Goal: Task Accomplishment & Management: Use online tool/utility

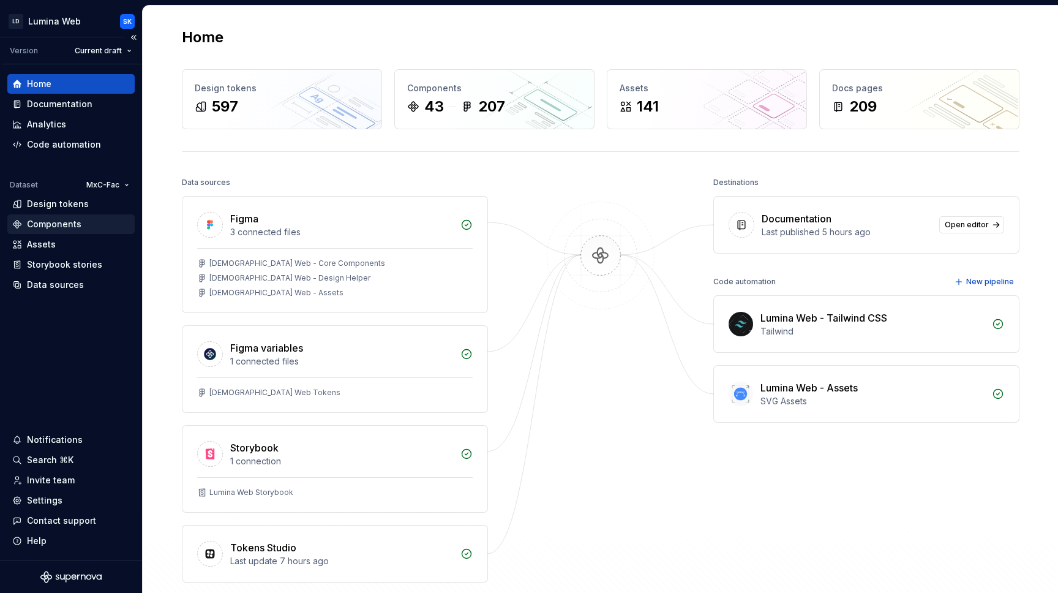
click at [71, 220] on div "Components" at bounding box center [54, 224] width 54 height 12
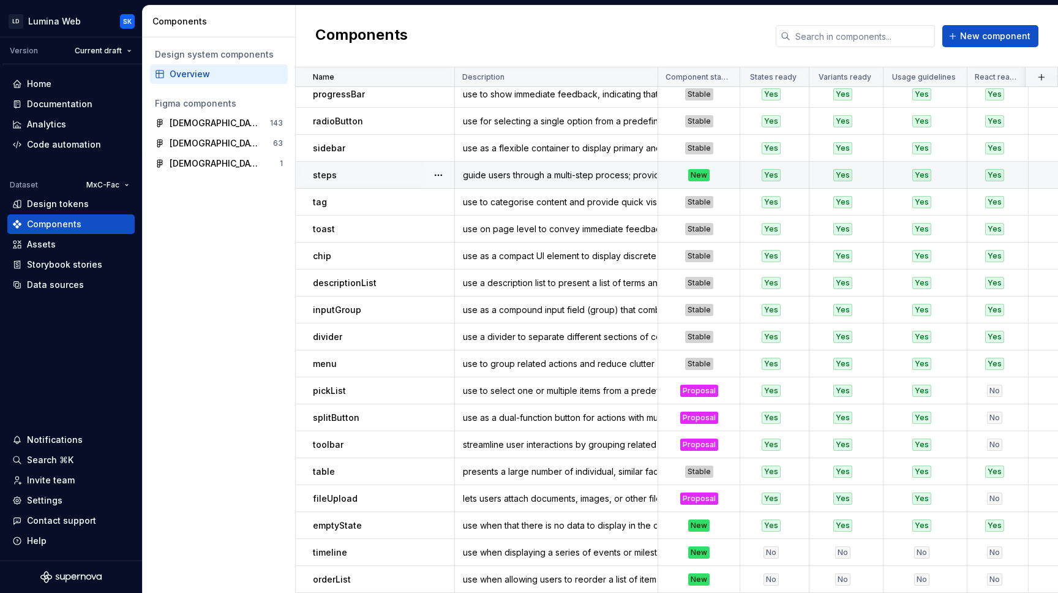
scroll to position [652, 0]
click at [444, 73] on html "LD Lumina Web SK Version Current draft Home Documentation Analytics Code automa…" at bounding box center [529, 296] width 1058 height 593
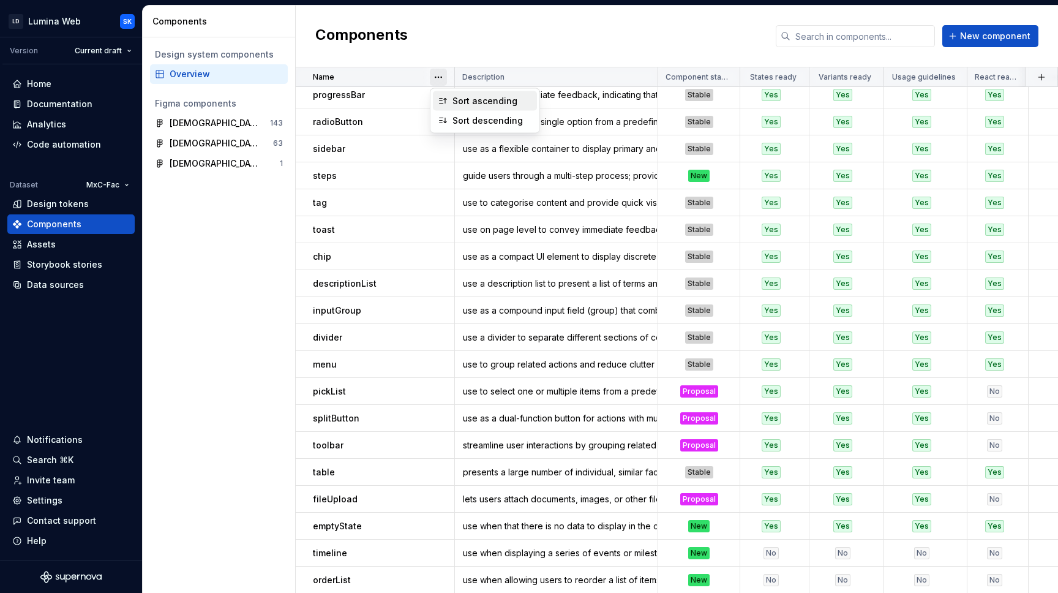
click at [452, 94] on div "Sort ascending" at bounding box center [485, 101] width 104 height 20
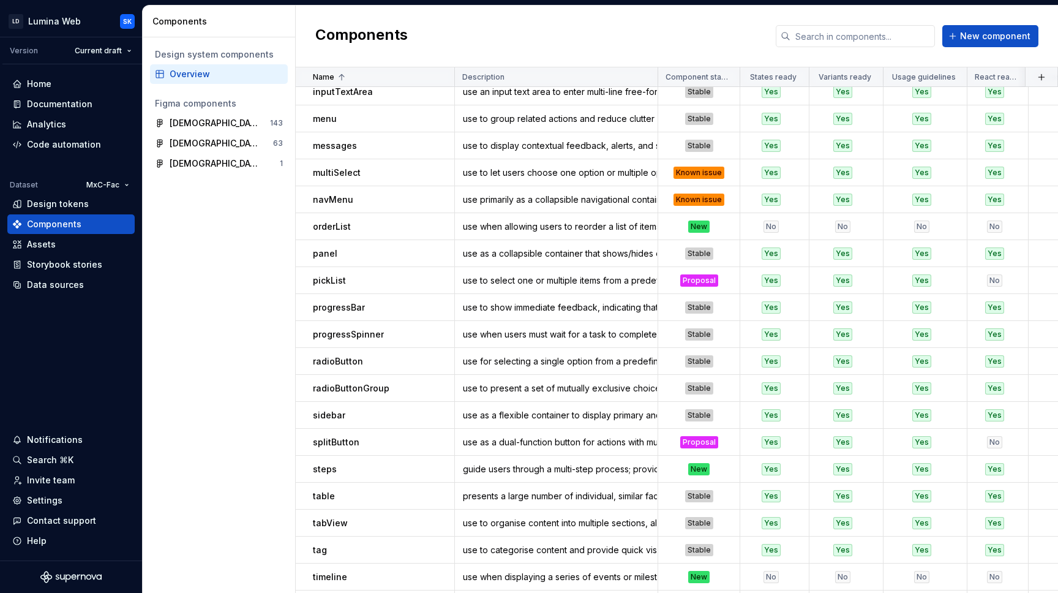
scroll to position [653, 0]
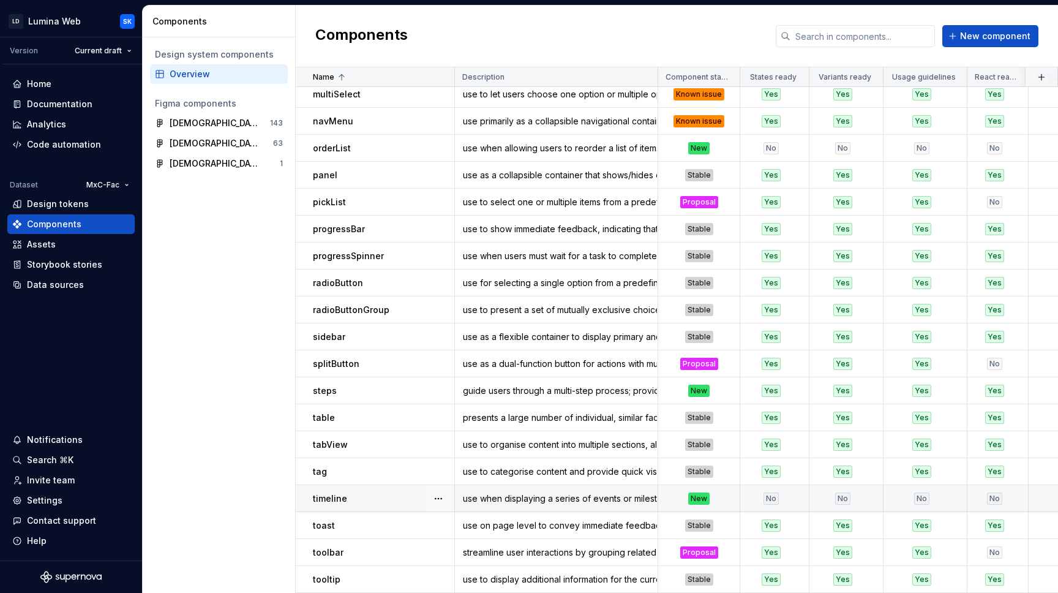
click at [362, 501] on div "timeline" at bounding box center [383, 498] width 141 height 12
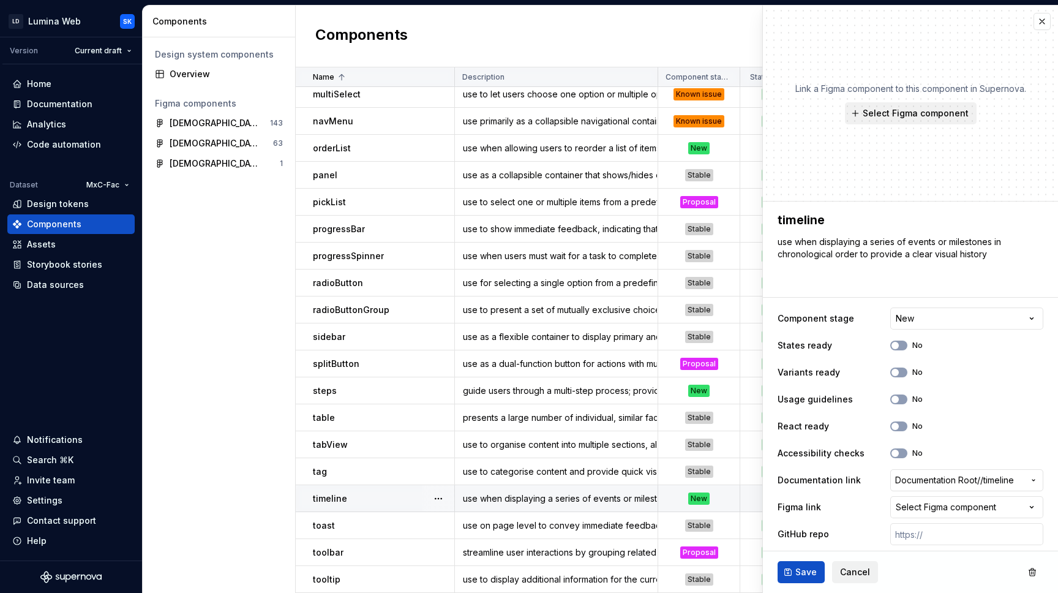
type textarea "*"
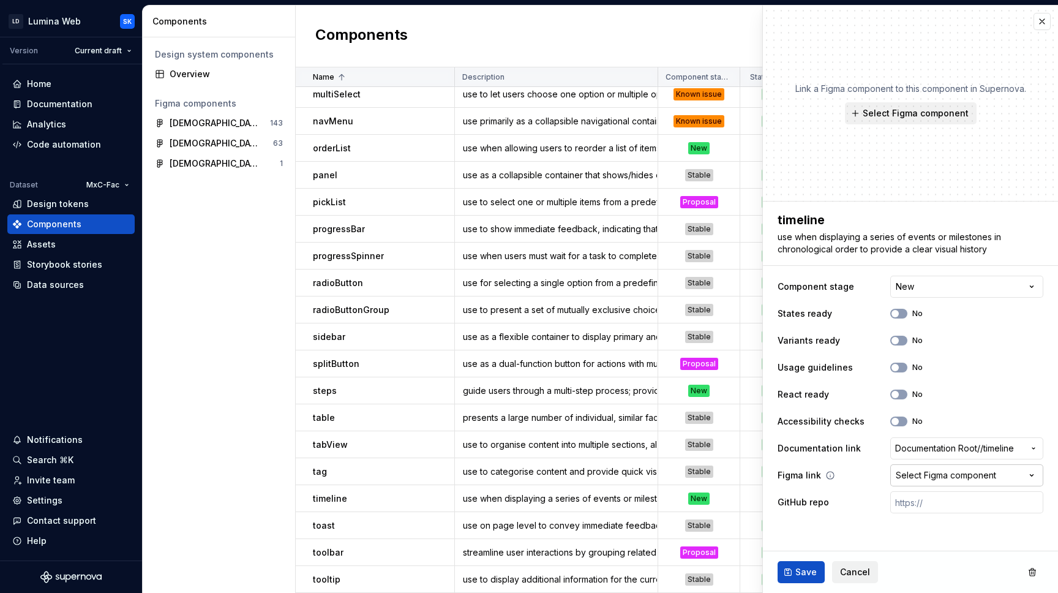
click at [928, 470] on div "Select Figma component" at bounding box center [946, 475] width 100 height 12
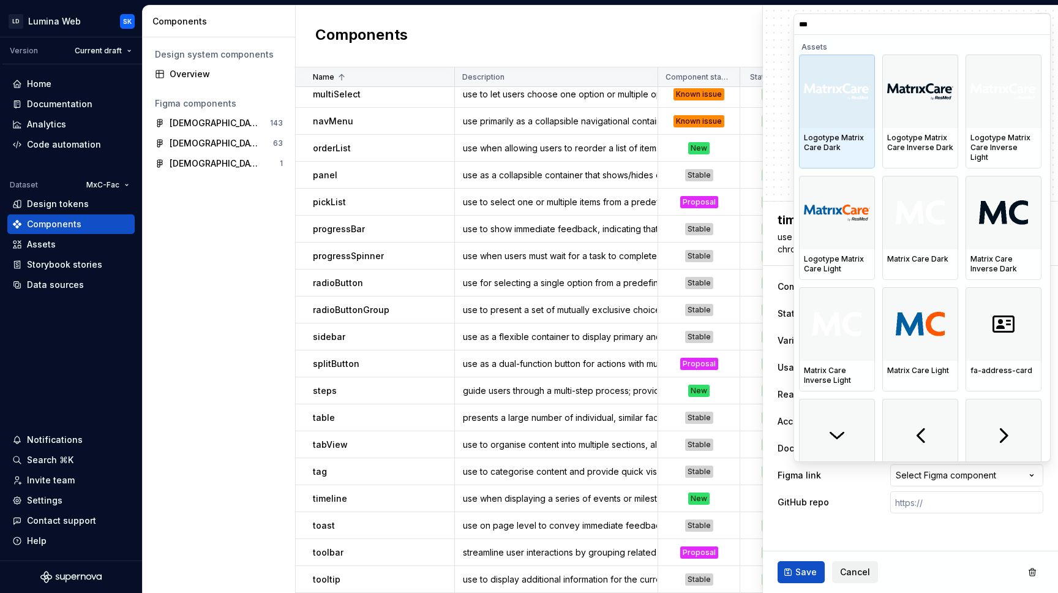
type input "****"
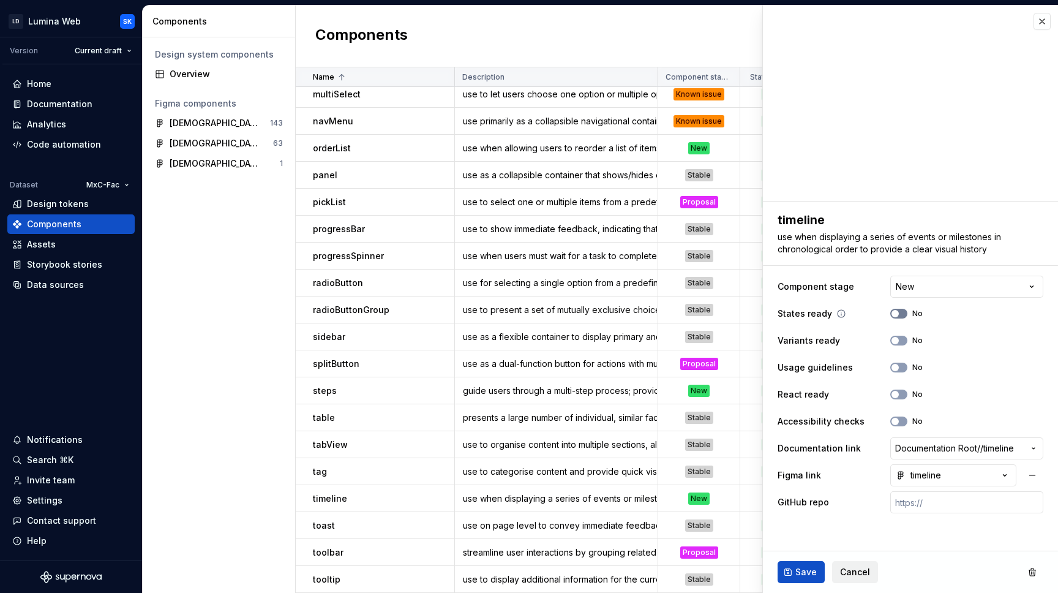
click at [904, 313] on button "No" at bounding box center [898, 314] width 17 height 10
click at [900, 342] on button "No" at bounding box center [898, 340] width 17 height 10
click at [900, 367] on button "No" at bounding box center [898, 367] width 17 height 10
click at [799, 574] on span "Save" at bounding box center [805, 572] width 21 height 12
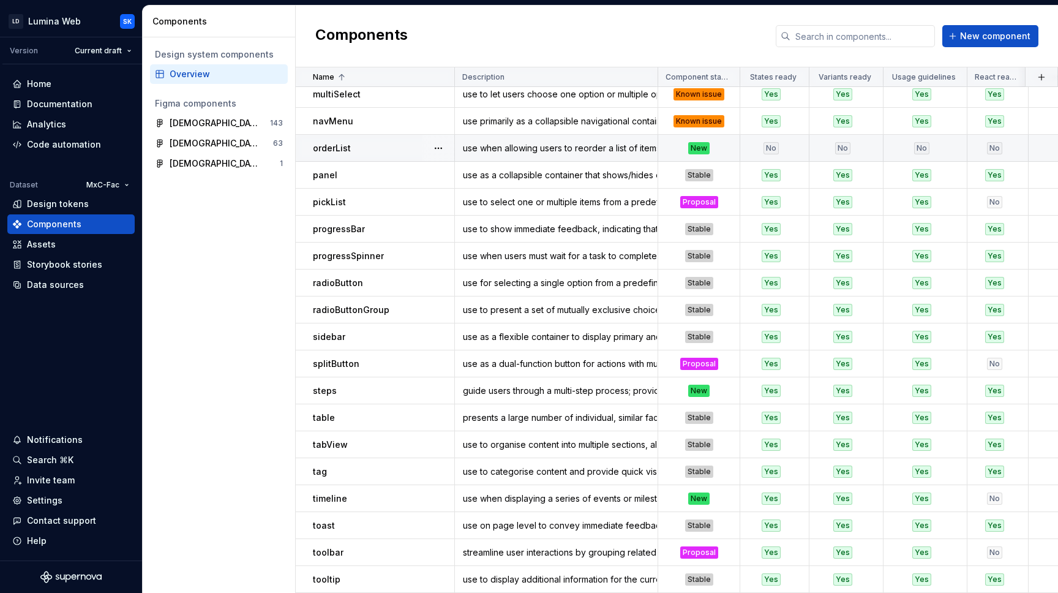
click at [390, 147] on div "orderList" at bounding box center [383, 148] width 141 height 12
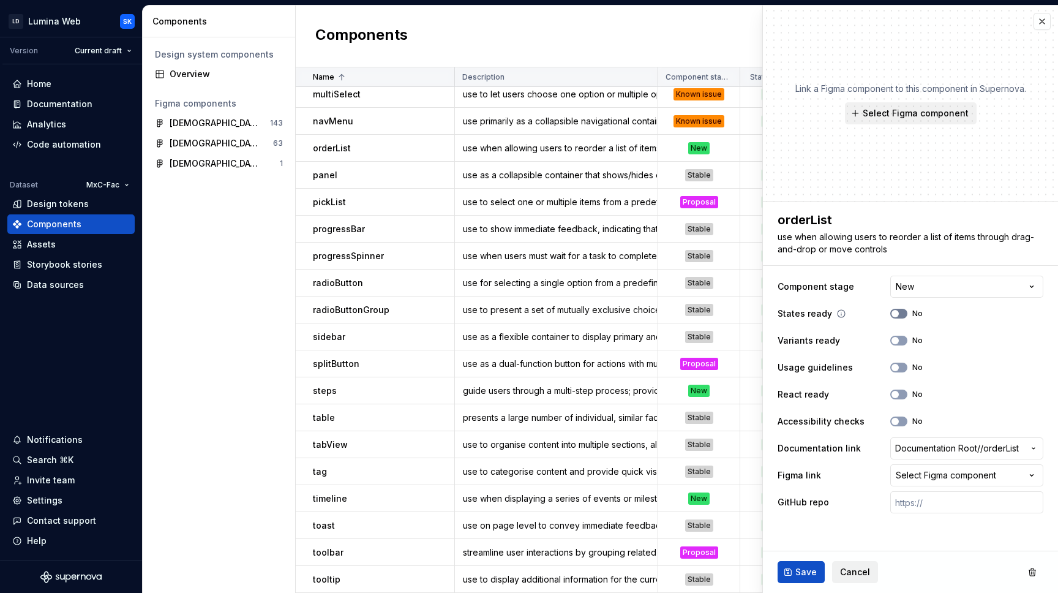
click at [901, 310] on button "No" at bounding box center [898, 314] width 17 height 10
click at [901, 340] on button "No" at bounding box center [898, 340] width 17 height 10
click at [902, 370] on button "No" at bounding box center [898, 367] width 17 height 10
click at [904, 398] on button "No" at bounding box center [898, 394] width 17 height 10
click at [905, 421] on button "No" at bounding box center [898, 421] width 17 height 10
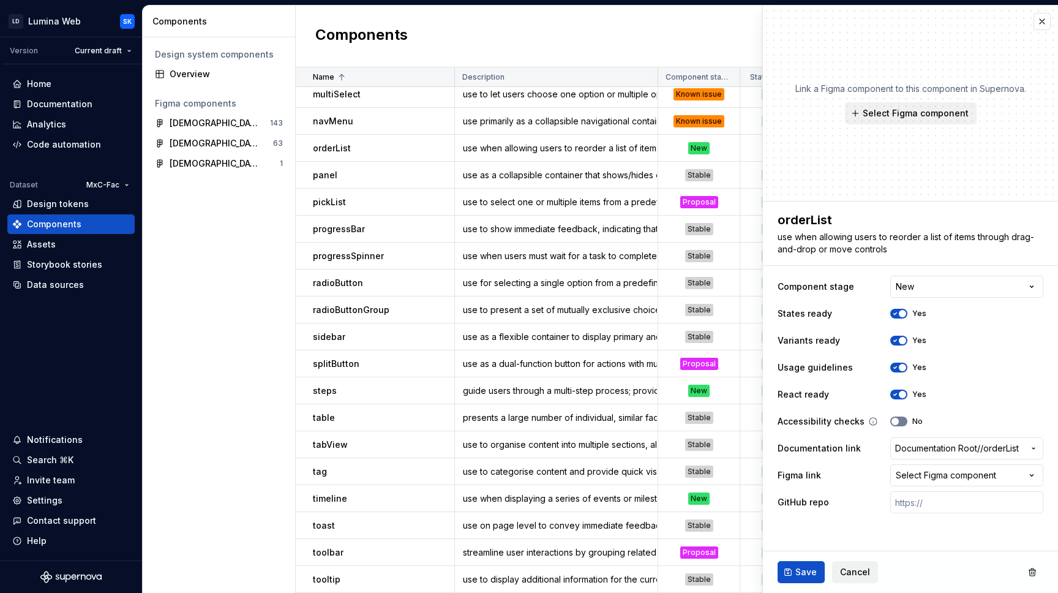
type textarea "*"
click at [930, 478] on div "Select Figma component" at bounding box center [946, 475] width 100 height 12
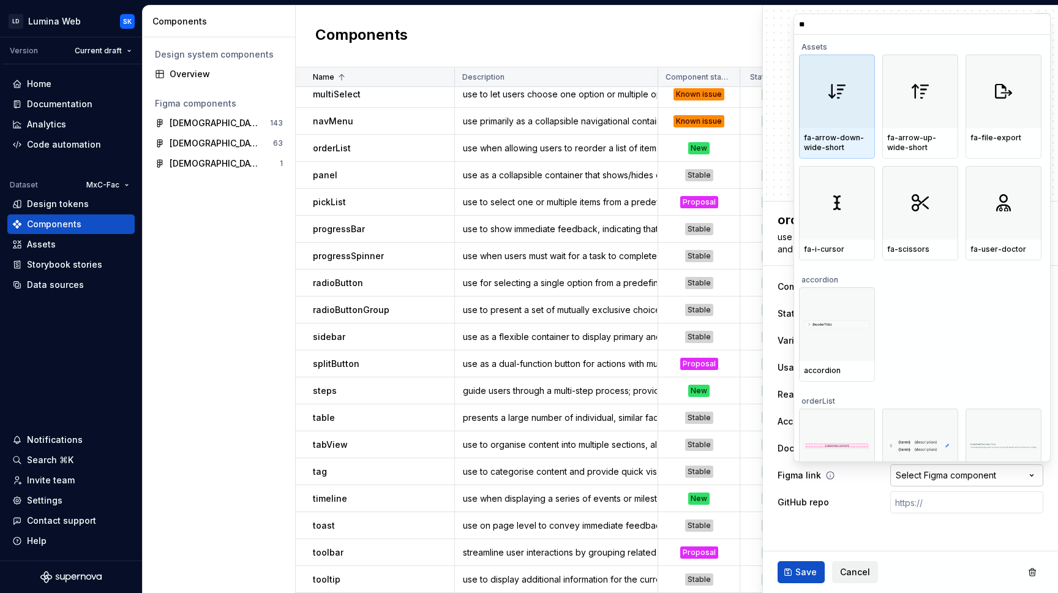
type input "***"
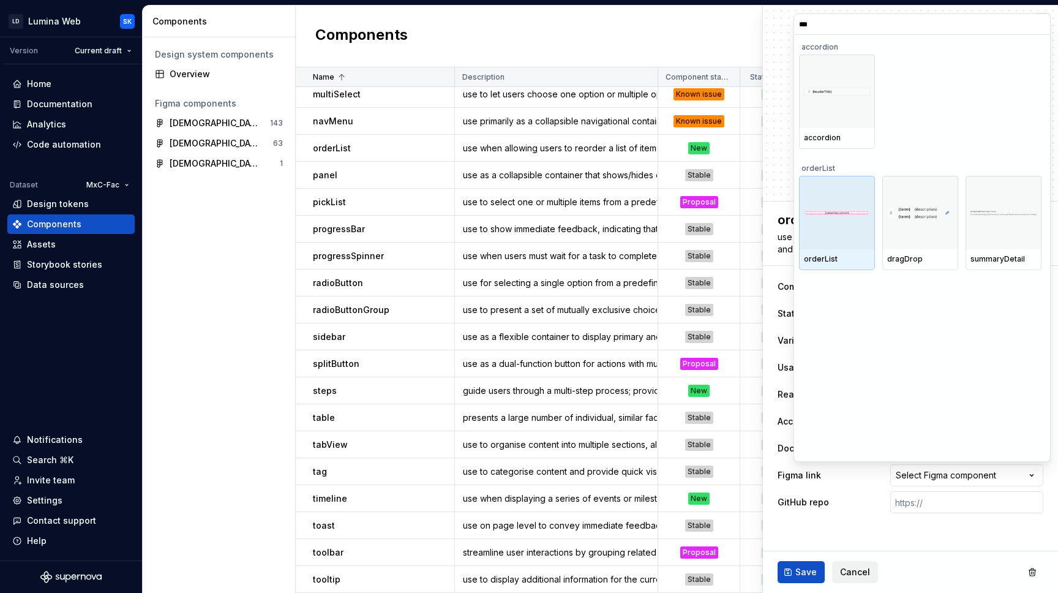
click at [855, 233] on div at bounding box center [837, 212] width 76 height 73
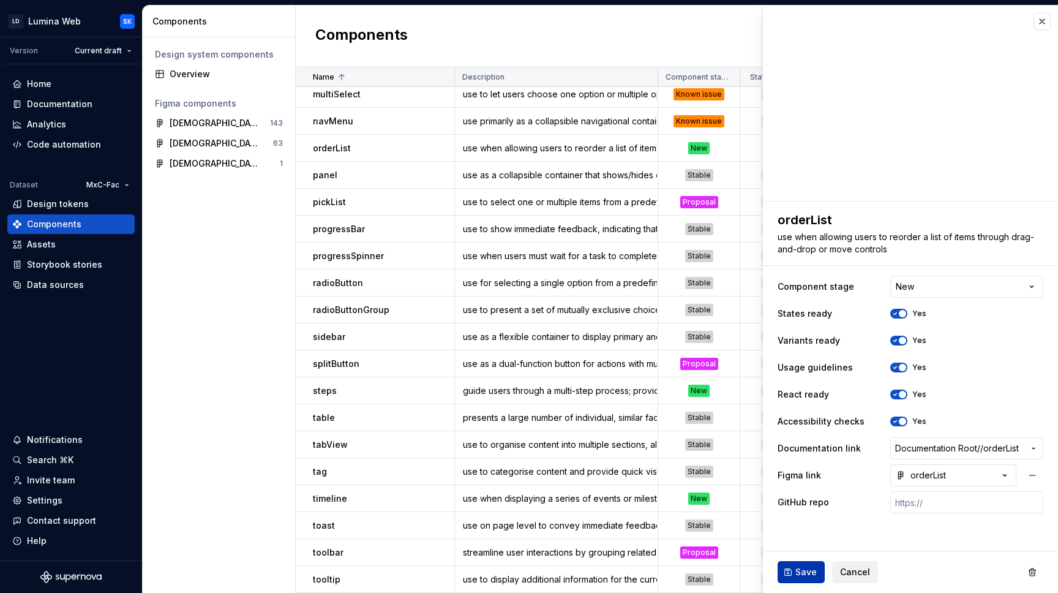
click at [808, 572] on span "Save" at bounding box center [805, 572] width 21 height 12
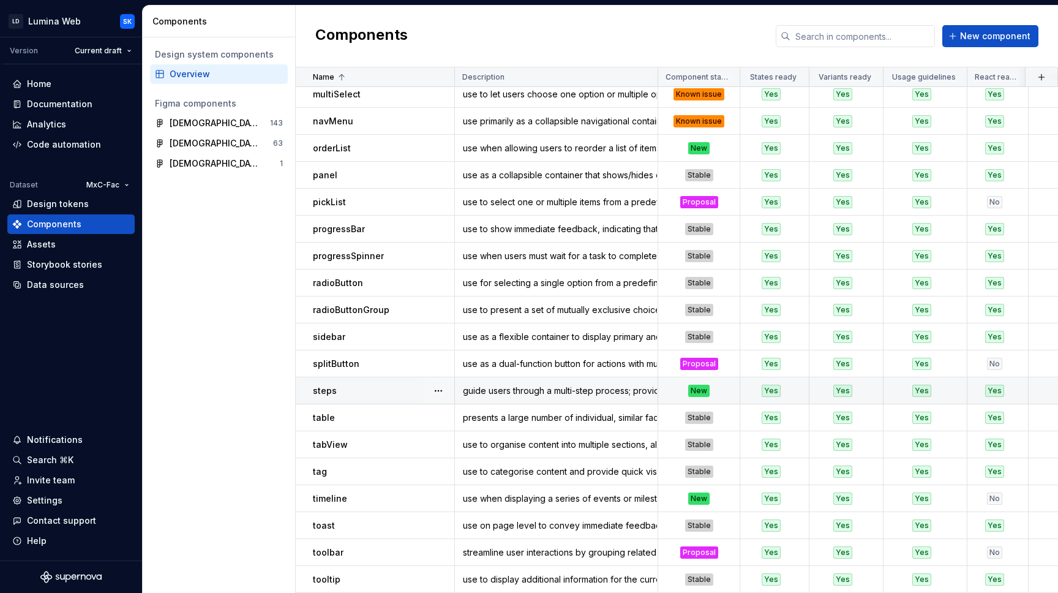
click at [383, 384] on div "steps" at bounding box center [383, 390] width 141 height 12
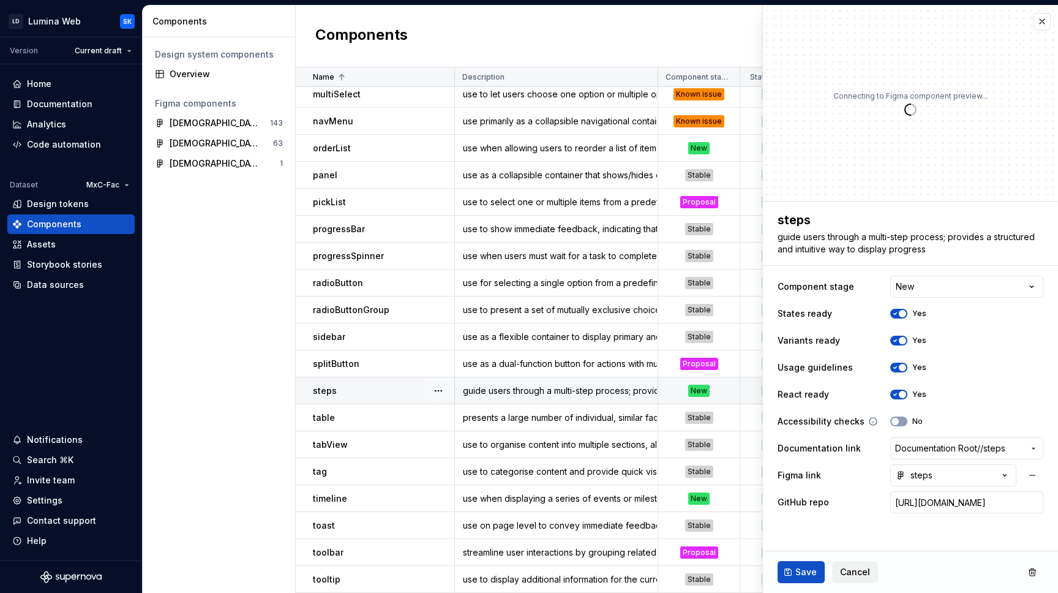
type textarea "*"
click at [926, 291] on html "LD Lumina Web SK Version Current draft Home Documentation Analytics Code automa…" at bounding box center [529, 296] width 1058 height 593
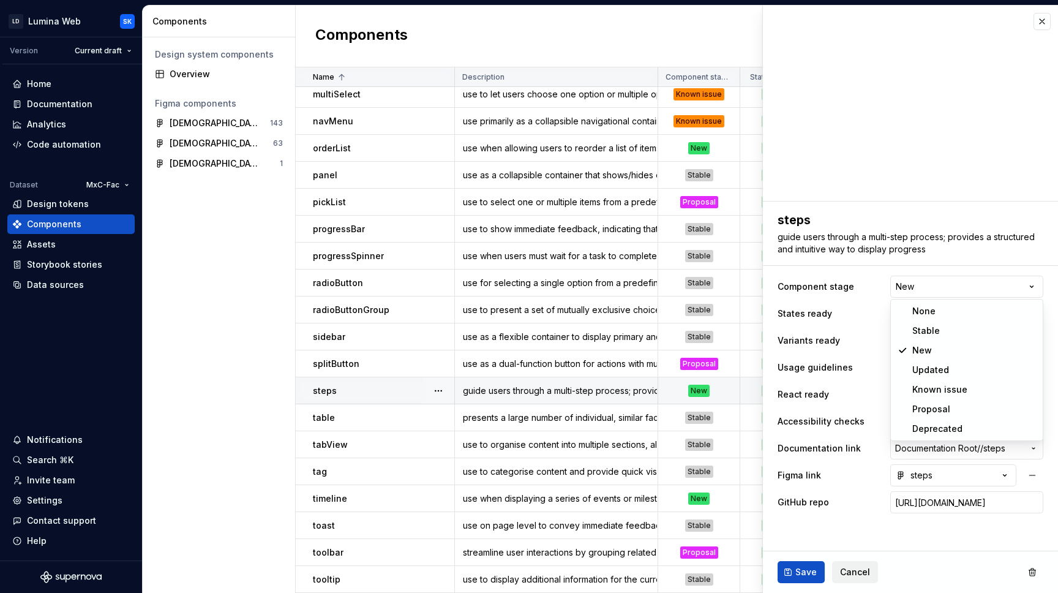
select select "**********"
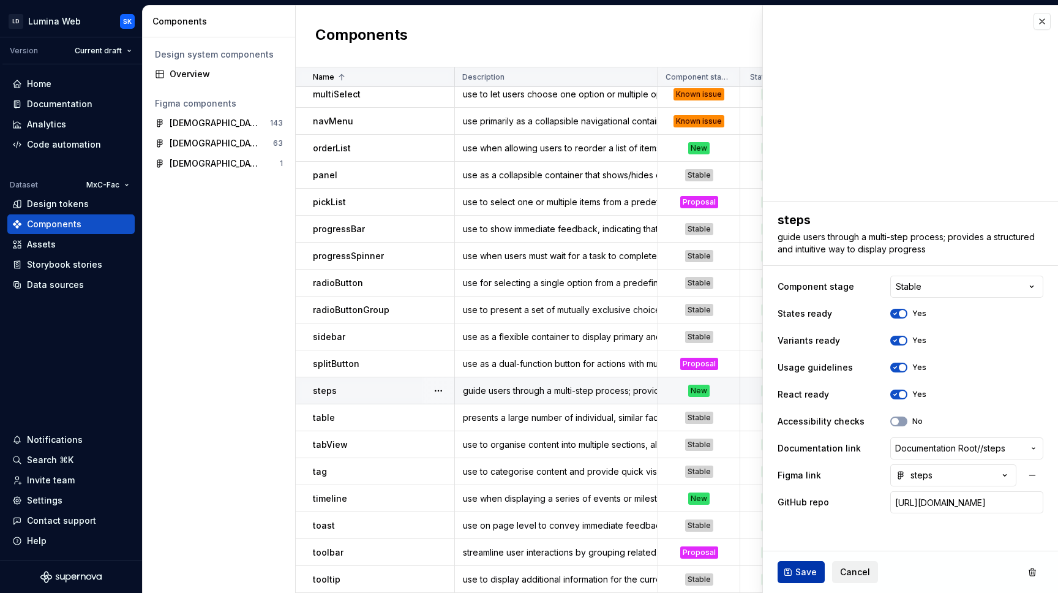
click at [806, 577] on span "Save" at bounding box center [805, 572] width 21 height 12
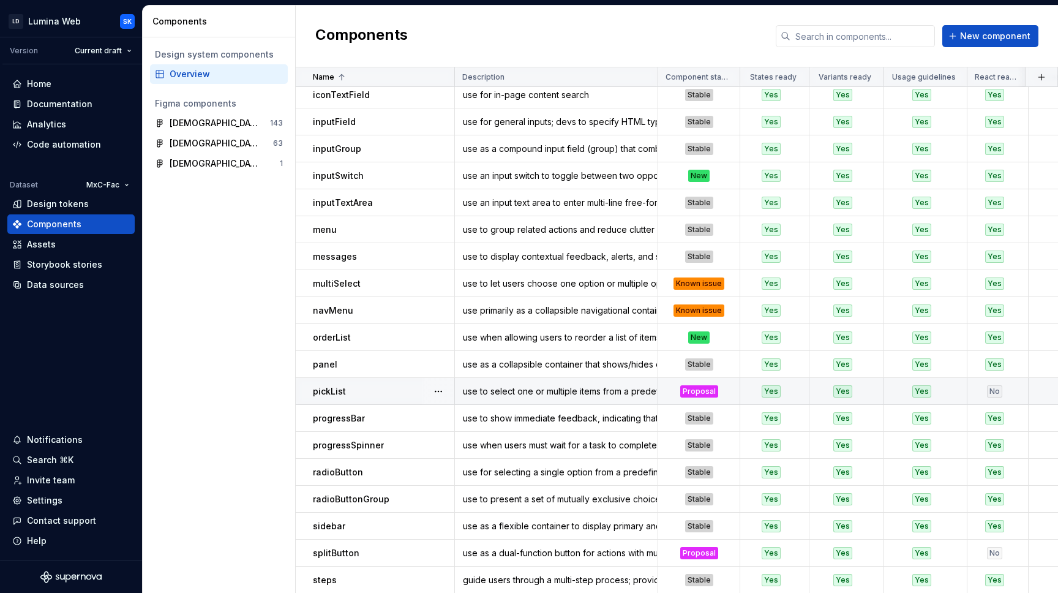
scroll to position [504, 0]
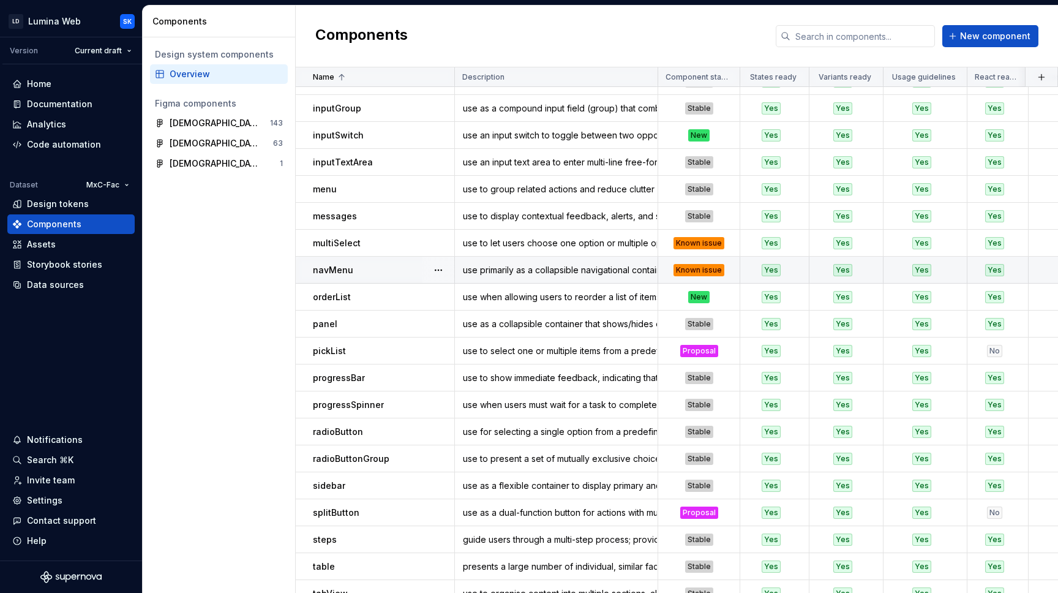
click at [406, 269] on div "navMenu" at bounding box center [383, 270] width 141 height 12
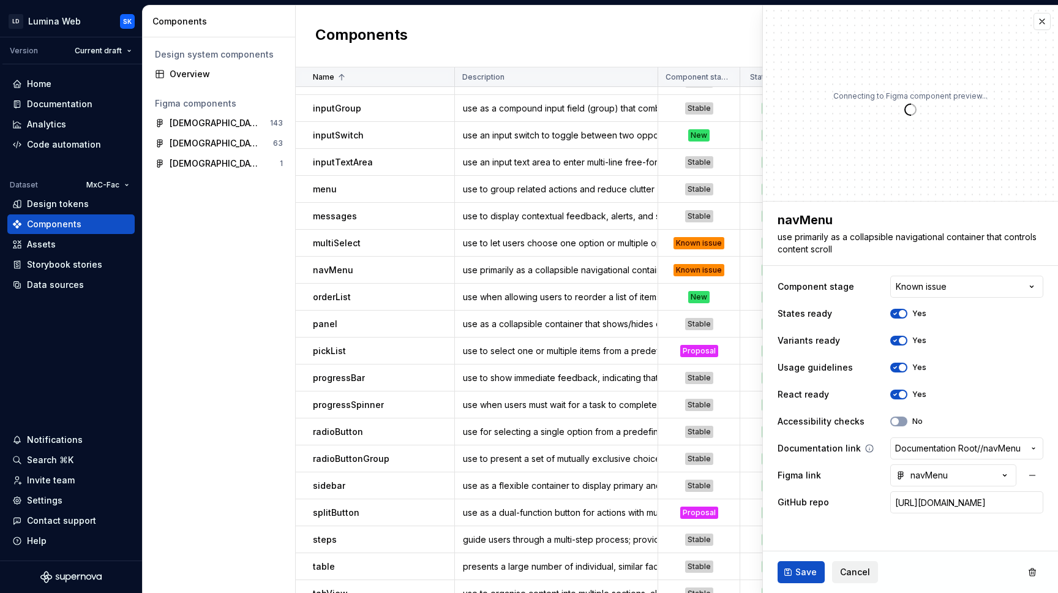
type textarea "*"
click at [940, 284] on html "LD Lumina Web SK Version Current draft Home Documentation Analytics Code automa…" at bounding box center [529, 296] width 1058 height 593
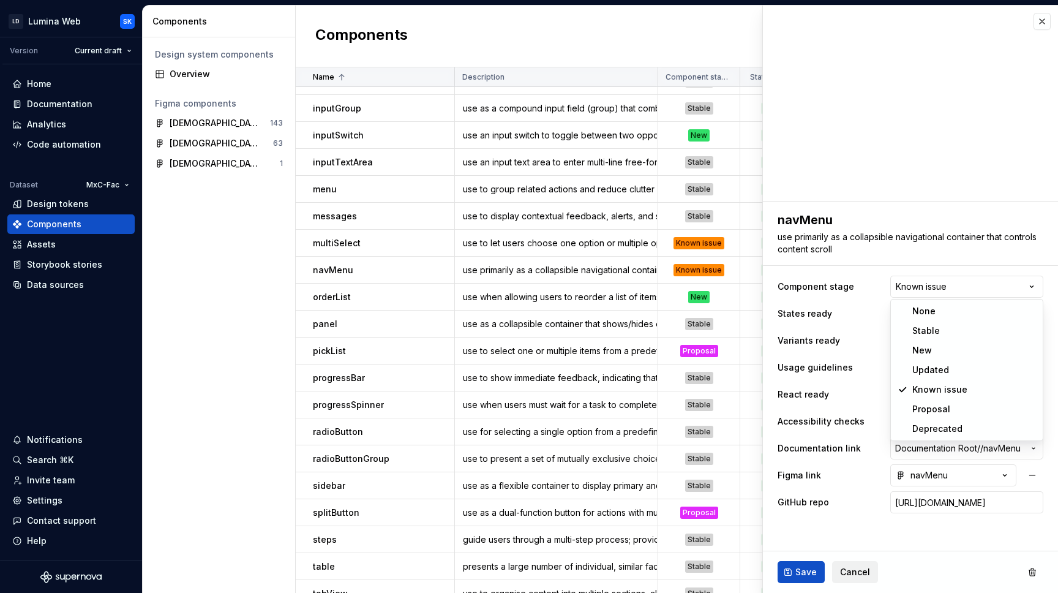
select select "**********"
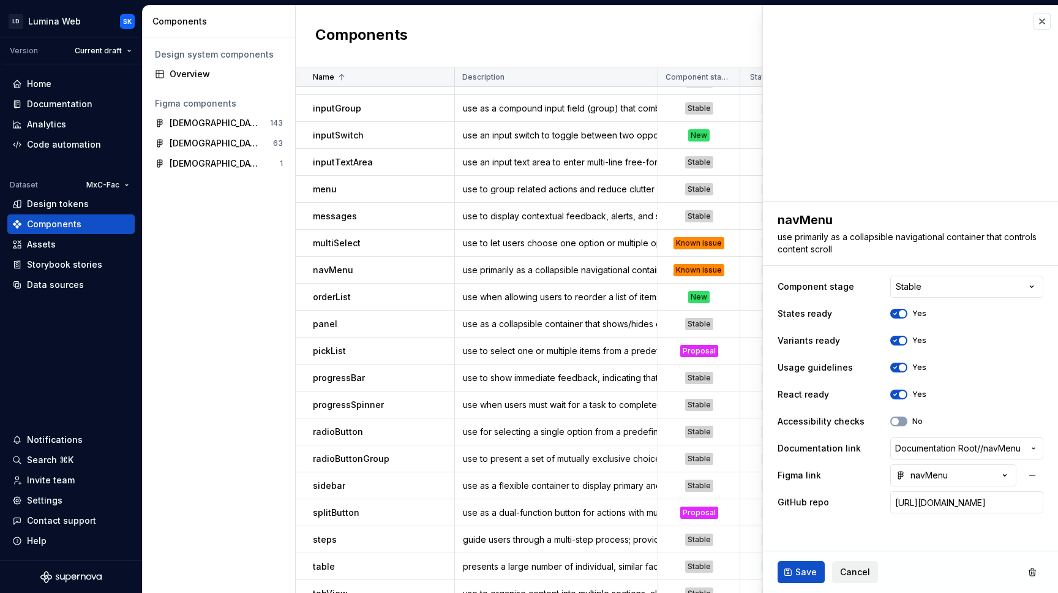
type textarea "*"
click at [937, 287] on html "LD Lumina Web SK Version Current draft Home Documentation Analytics Code automa…" at bounding box center [529, 296] width 1058 height 593
select select "**********"
click at [906, 422] on button "No" at bounding box center [898, 421] width 17 height 10
click at [808, 572] on span "Save" at bounding box center [805, 572] width 21 height 12
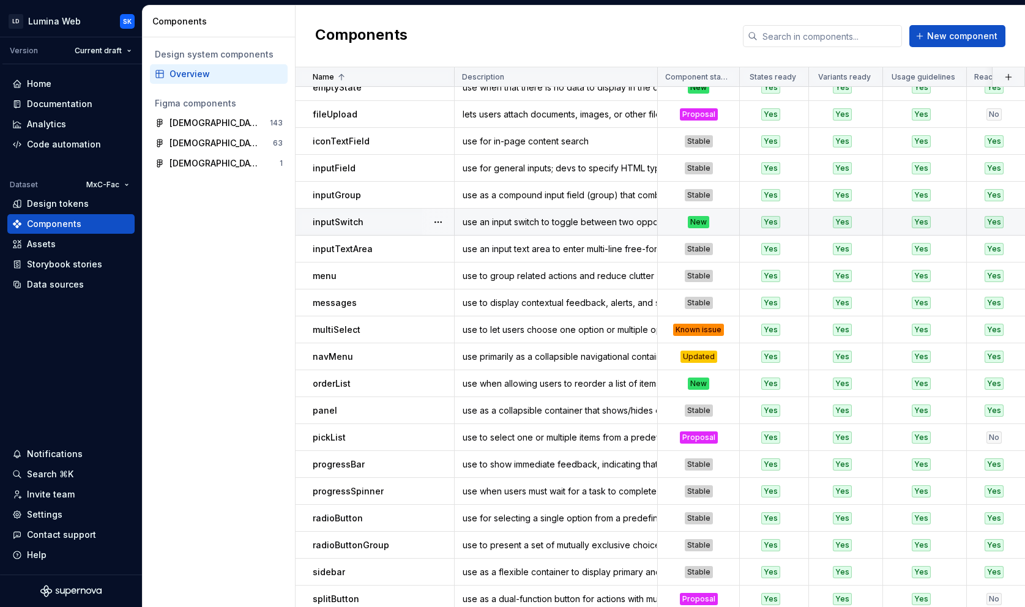
scroll to position [638, 0]
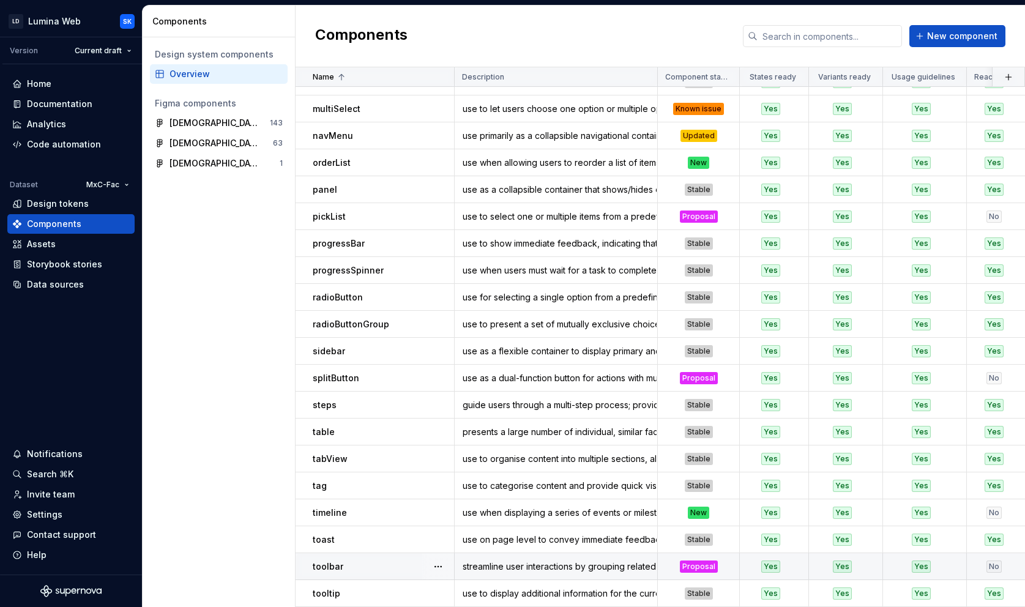
click at [377, 569] on div "toolbar" at bounding box center [383, 567] width 141 height 12
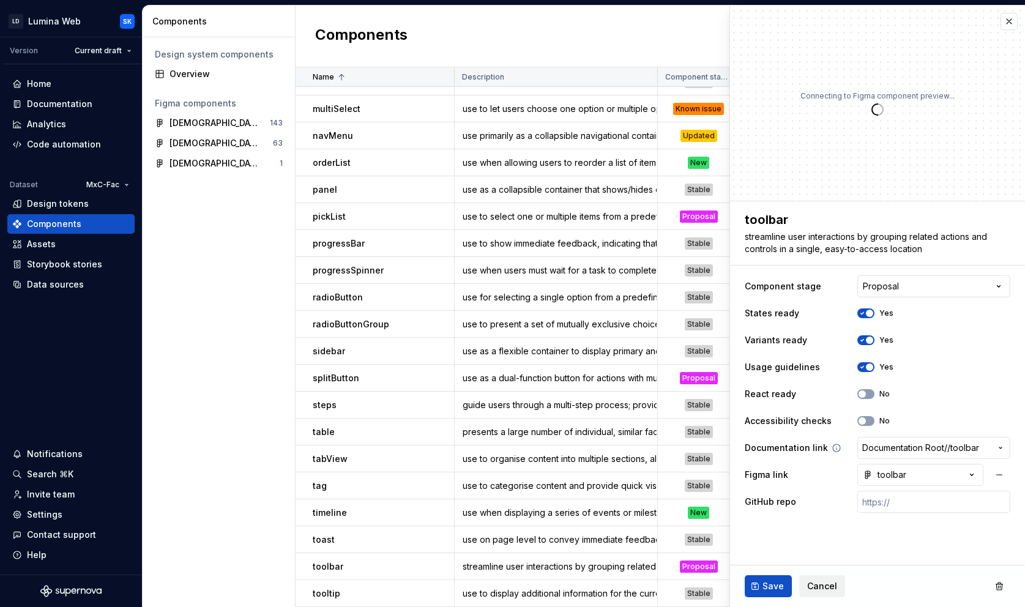
type textarea "*"
click at [902, 291] on html "LD Lumina Web SK Version Current draft Home Documentation Analytics Code automa…" at bounding box center [512, 303] width 1025 height 607
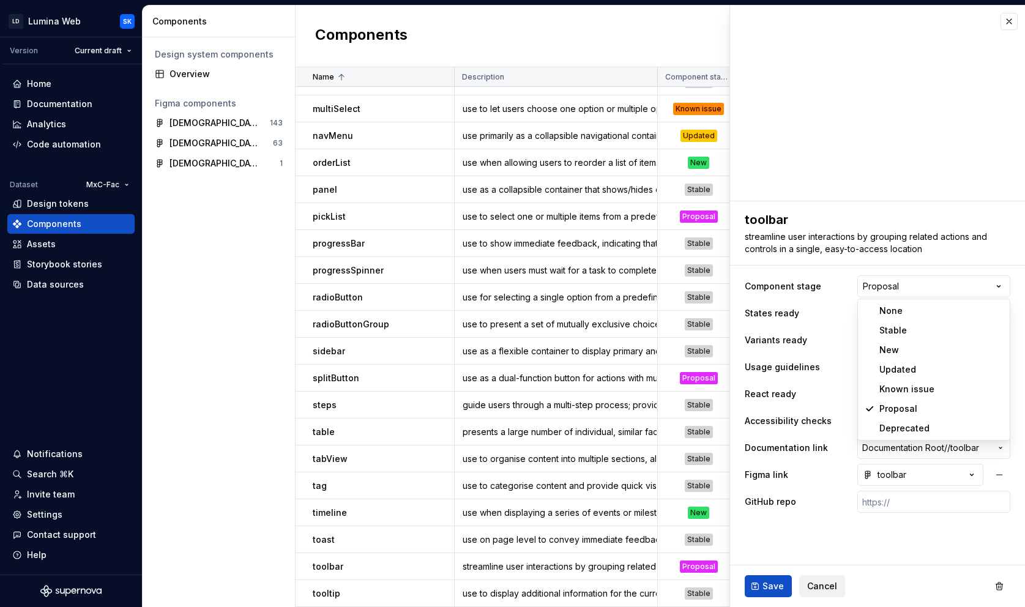
select select "**********"
click at [870, 397] on button "No" at bounding box center [866, 394] width 17 height 10
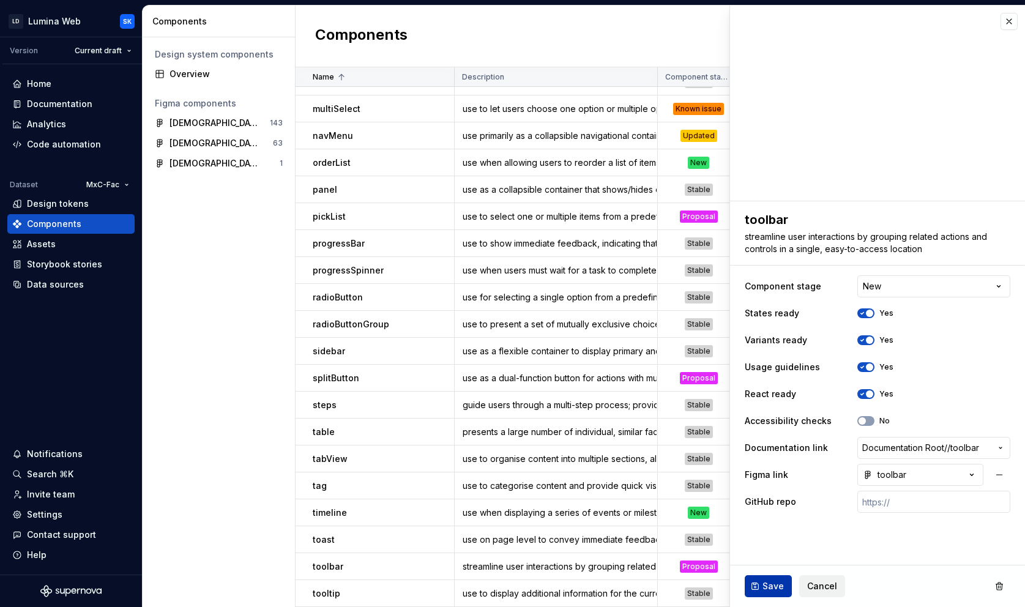
click at [773, 582] on span "Save" at bounding box center [773, 586] width 21 height 12
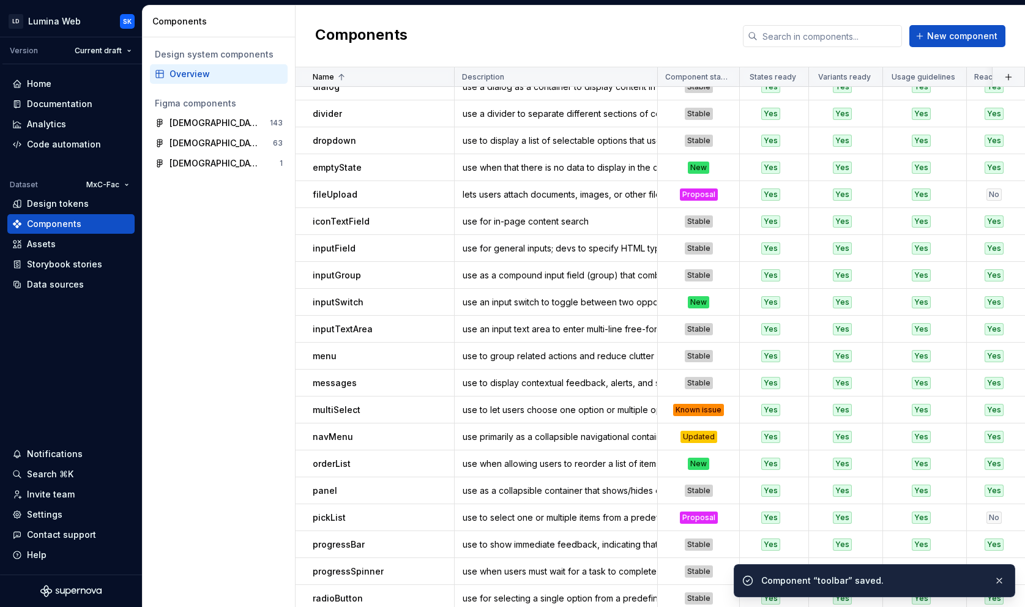
scroll to position [129, 0]
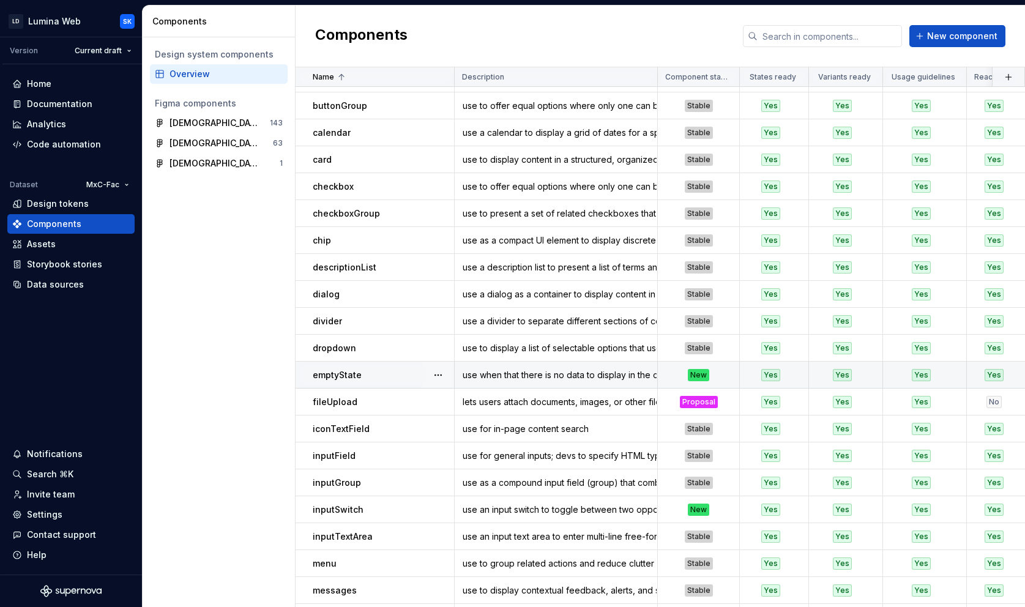
click at [404, 377] on div "emptyState" at bounding box center [383, 375] width 141 height 12
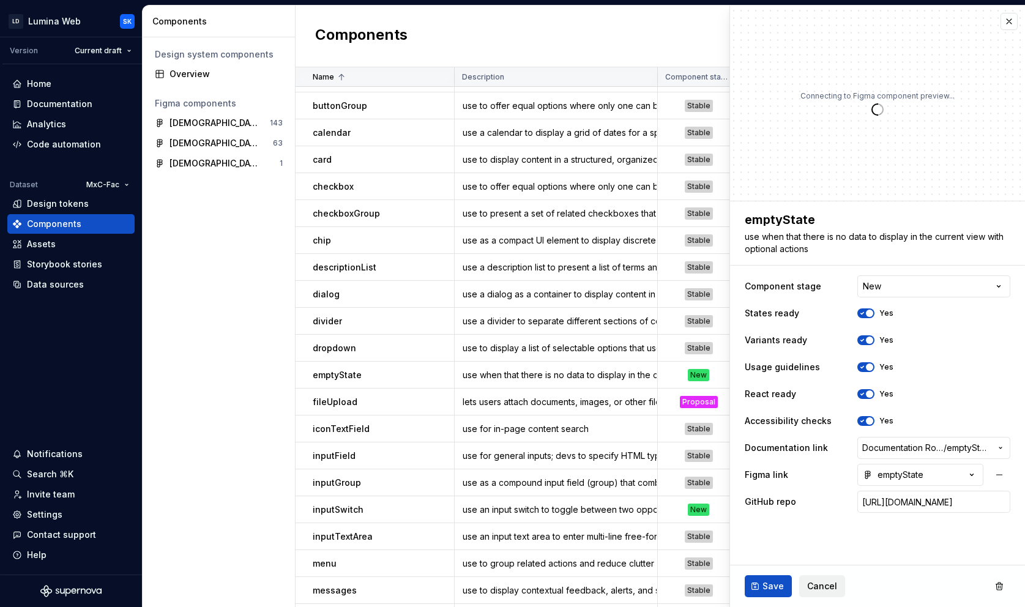
type textarea "*"
click at [827, 583] on span "Cancel" at bounding box center [823, 586] width 30 height 12
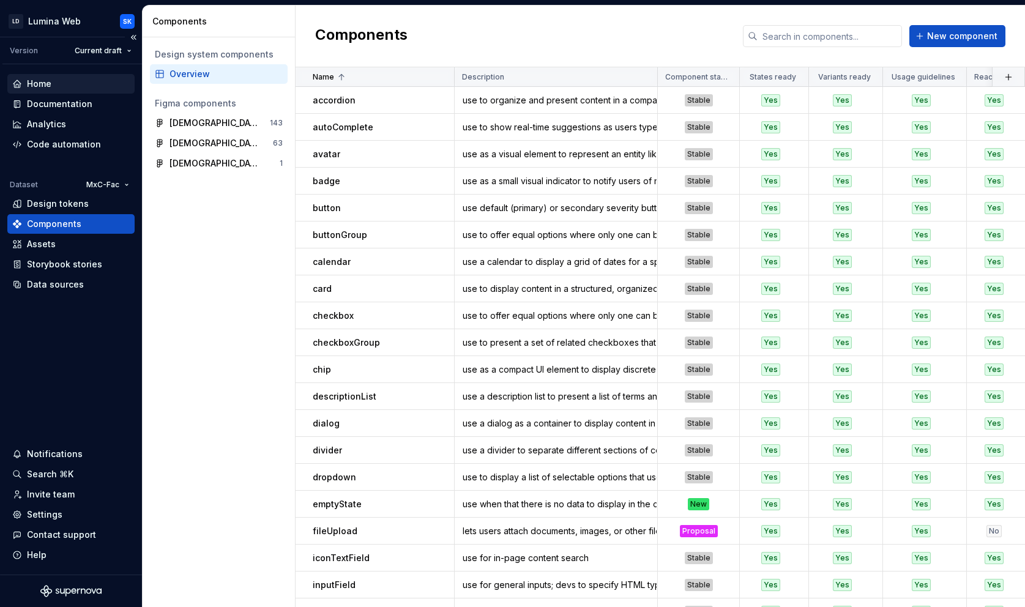
click at [67, 80] on div "Home" at bounding box center [71, 84] width 118 height 12
